Goal: Complete application form: Complete application form

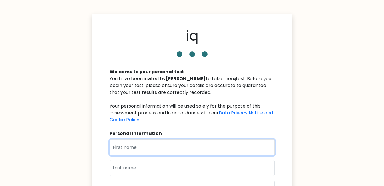
click at [133, 148] on input "text" at bounding box center [192, 147] width 165 height 16
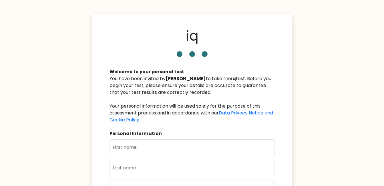
drag, startPoint x: 357, startPoint y: 143, endPoint x: 360, endPoint y: 143, distance: 3.2
click at [359, 143] on body "iq Welcome to your personal test You have been invited by [PERSON_NAME] to take…" at bounding box center [192, 160] width 384 height 321
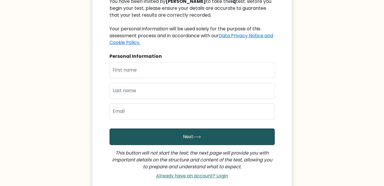
scroll to position [114, 0]
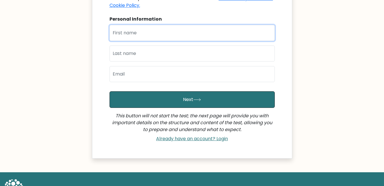
click at [125, 35] on input "text" at bounding box center [192, 33] width 165 height 16
type input "[PERSON_NAME]"
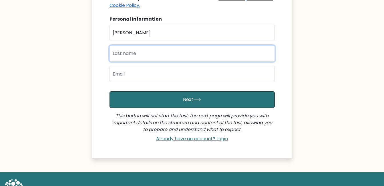
click at [126, 60] on input "text" at bounding box center [192, 53] width 165 height 16
type input "BHARDWAJ"
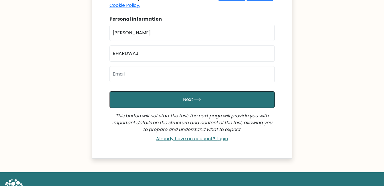
click at [125, 65] on div "First Name [PERSON_NAME] Last Name [PERSON_NAME] Email" at bounding box center [192, 56] width 165 height 62
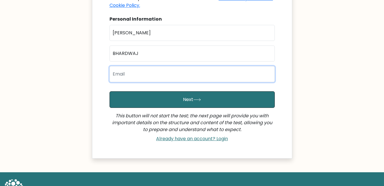
click at [131, 73] on input "email" at bounding box center [192, 74] width 165 height 16
type input "G"
type input "[EMAIL_ADDRESS][DOMAIN_NAME]"
click at [110, 91] on button "Next" at bounding box center [192, 99] width 165 height 17
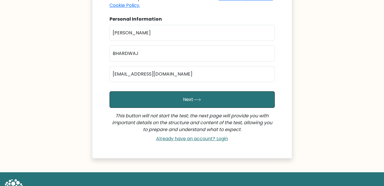
click at [131, 110] on form "First Name [PERSON_NAME] Last Name [PERSON_NAME] Email [EMAIL_ADDRESS][DOMAIN_N…" at bounding box center [192, 85] width 165 height 120
click at [150, 87] on form "First Name [PERSON_NAME] Last Name [PERSON_NAME] Email [EMAIL_ADDRESS][DOMAIN_N…" at bounding box center [192, 85] width 165 height 120
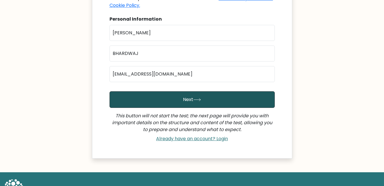
click at [146, 95] on button "Next" at bounding box center [192, 99] width 165 height 17
